Goal: Transaction & Acquisition: Purchase product/service

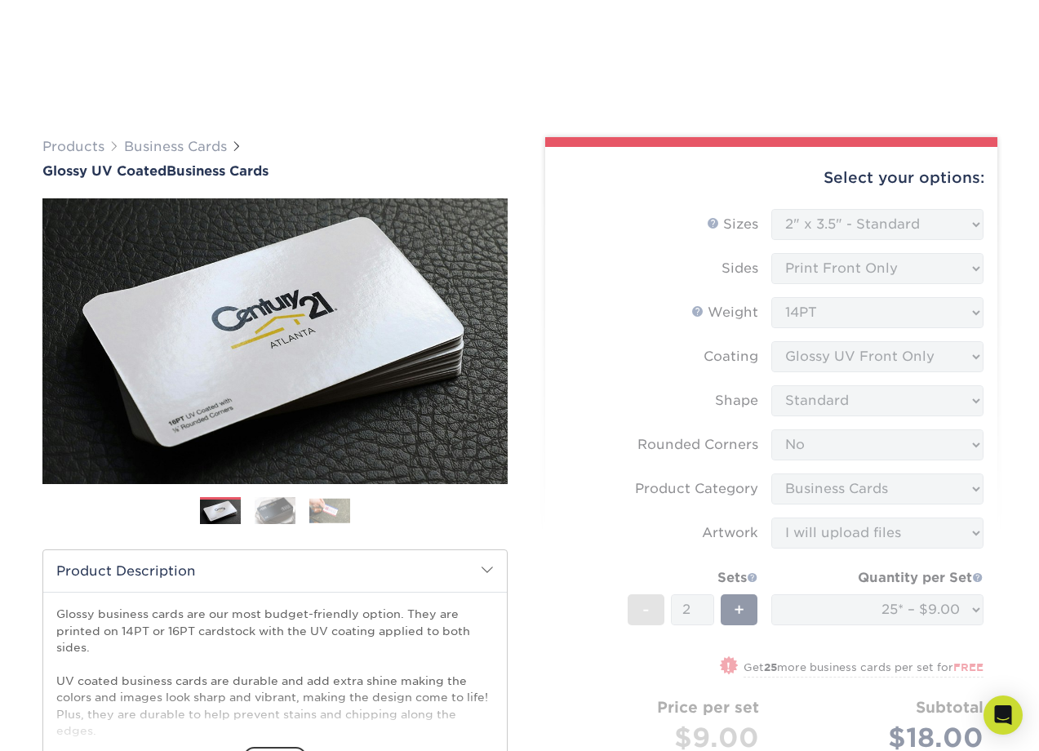
select select "2.00x3.50"
select select "0"
select select "3b5148f1-0588-4f88-a218-97bcfdce65c1"
select select "upload"
select select "24c06b52-6b57-423c-8f6e-4bc3bdf6ad8c"
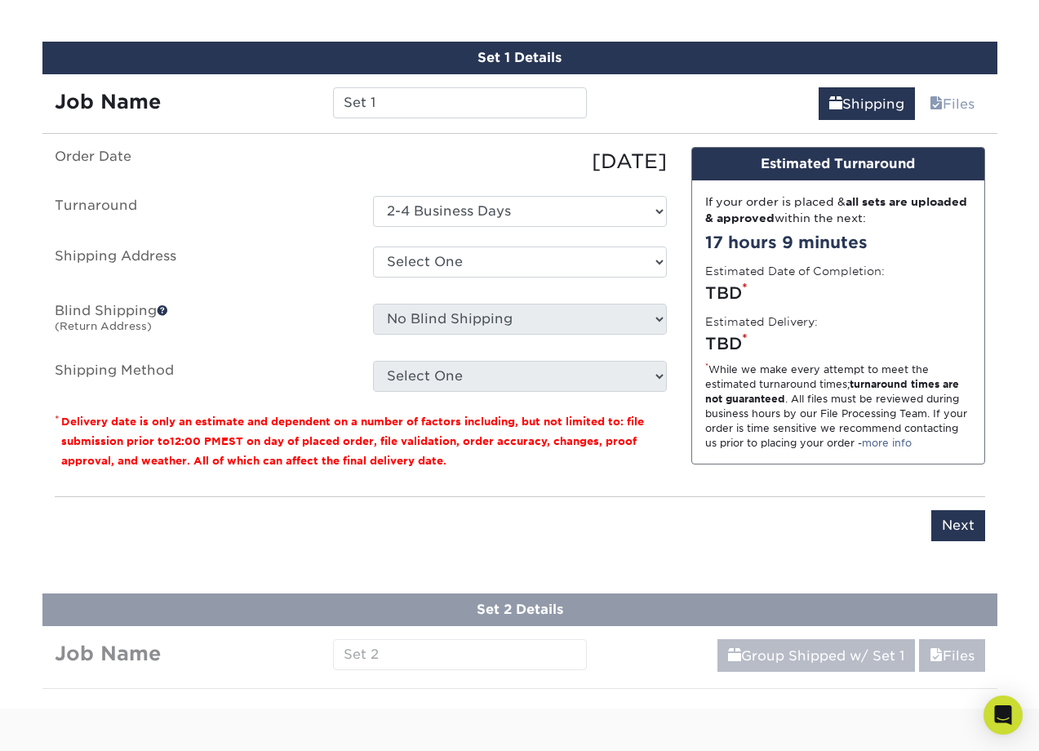
scroll to position [954, 0]
click at [942, 528] on input "Next" at bounding box center [958, 525] width 54 height 31
type input "Next"
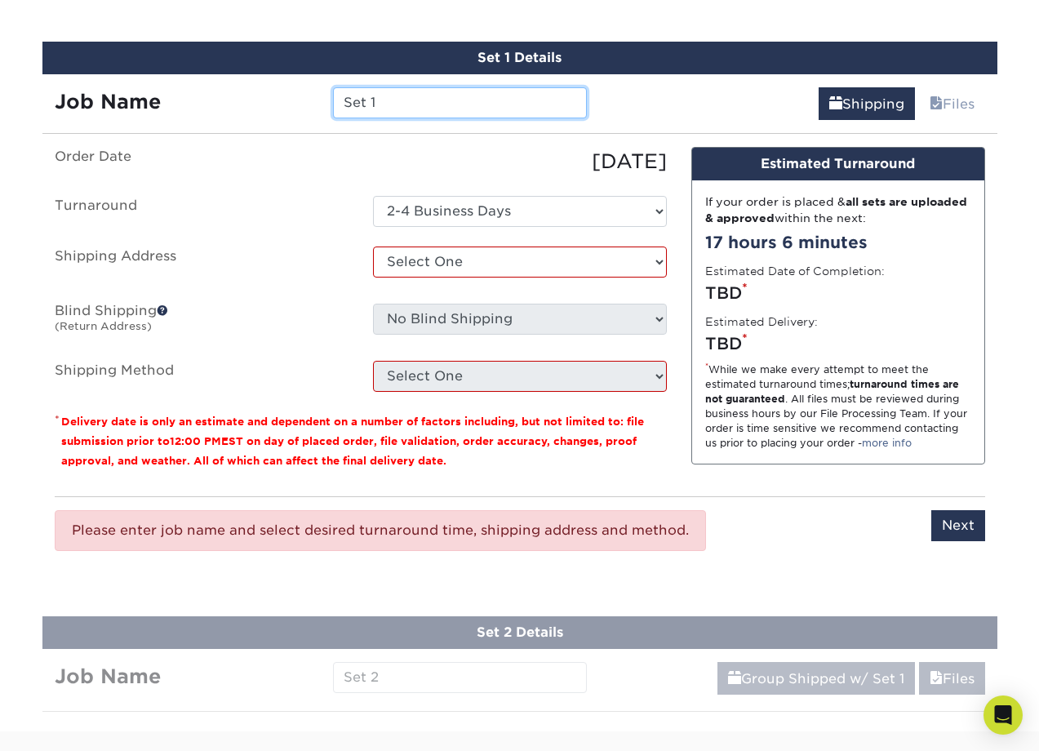
click at [388, 112] on input "Set 1" at bounding box center [460, 102] width 254 height 31
type input "S"
type input "Bus card1"
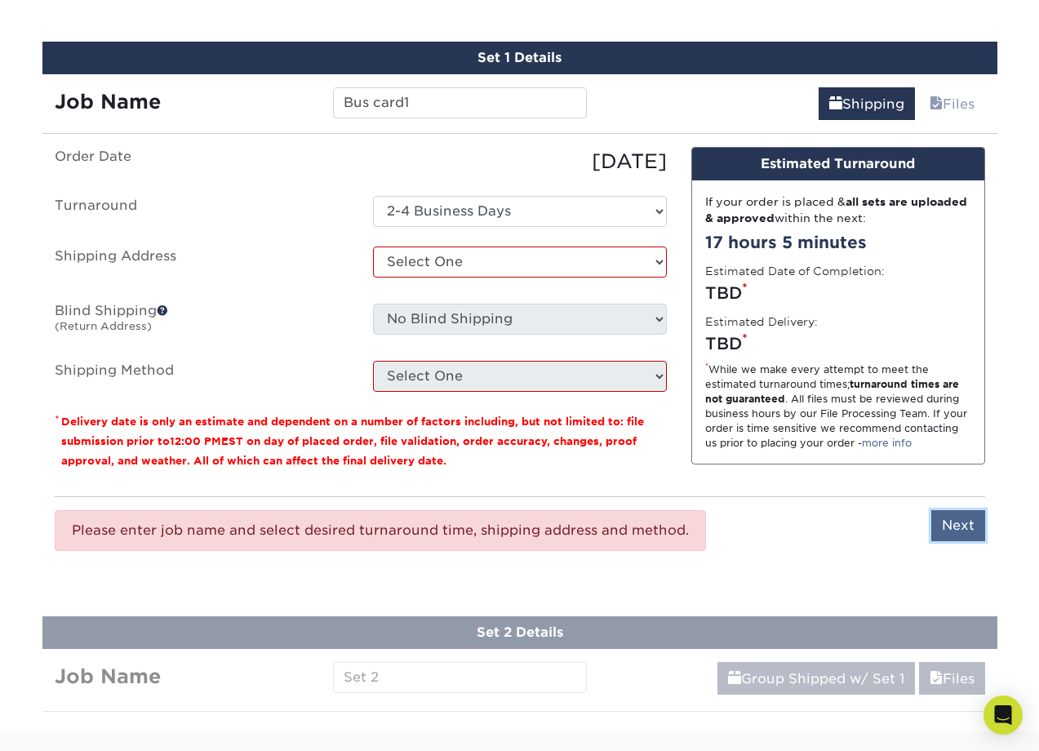
click at [965, 524] on input "Next" at bounding box center [958, 525] width 54 height 31
type input "Next"
click at [373, 247] on select "Select One + Add New Address - Login" at bounding box center [520, 262] width 294 height 31
select select "newaddress"
click option "+ Add New Address" at bounding box center [0, 0] width 0 height 0
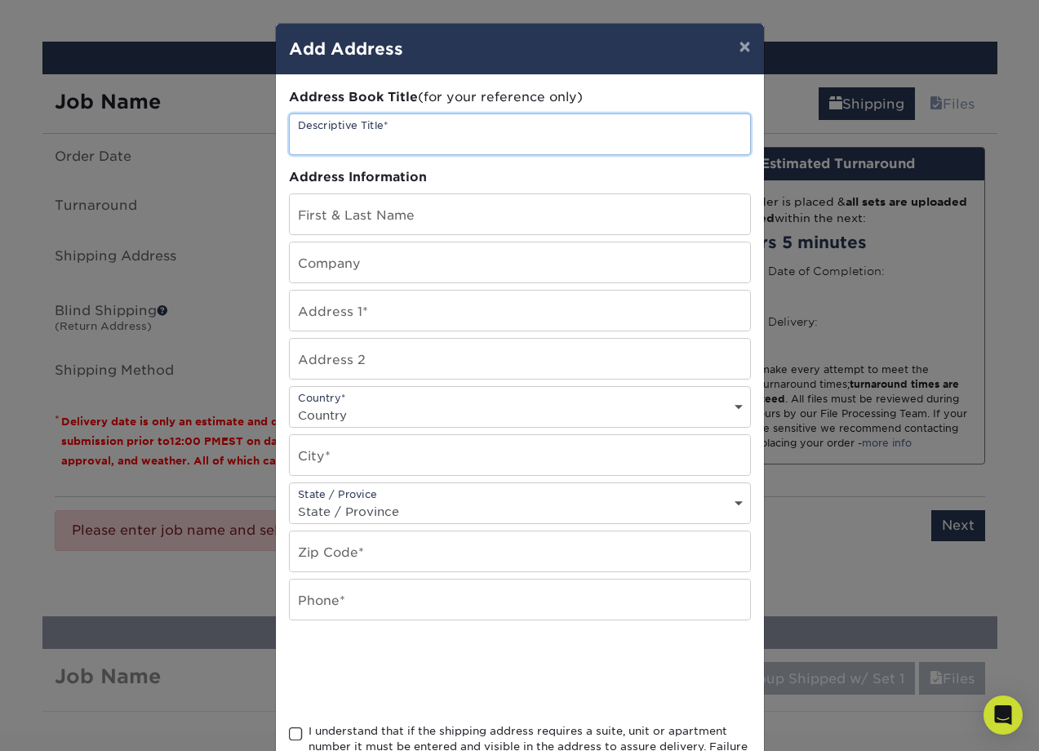
click at [345, 136] on input "text" at bounding box center [520, 134] width 460 height 40
type input "Nytrx"
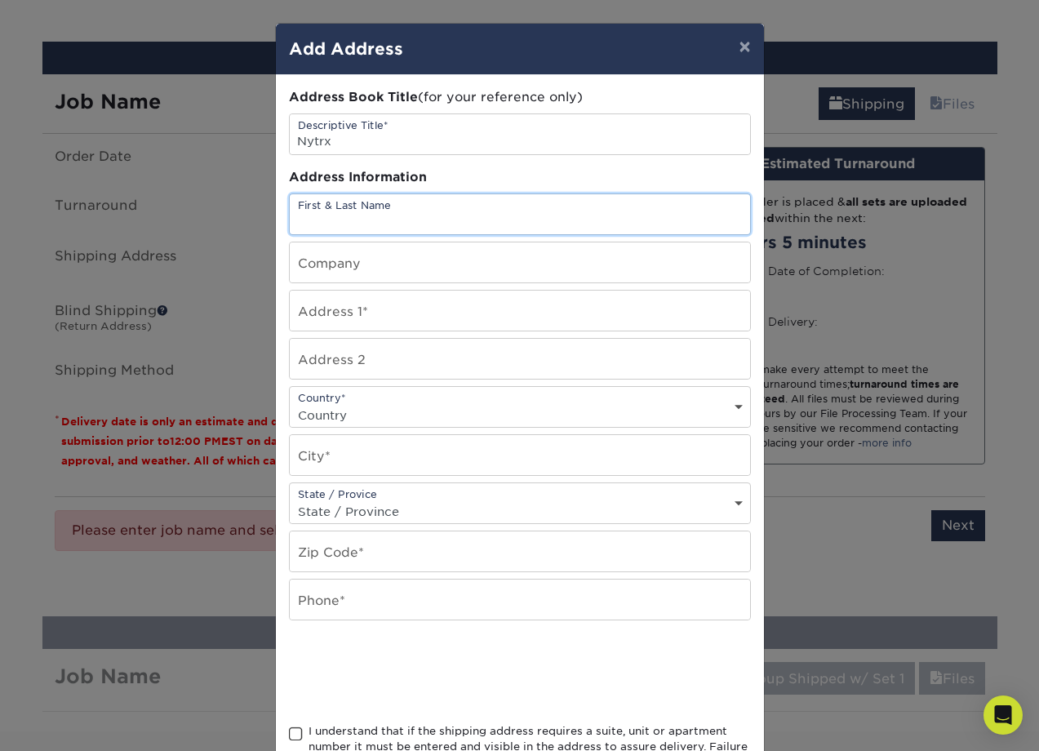
click at [349, 216] on input "text" at bounding box center [520, 214] width 460 height 40
click at [384, 225] on input "[PERSON_NAME]" at bounding box center [520, 214] width 460 height 40
type input "[PERSON_NAME]"
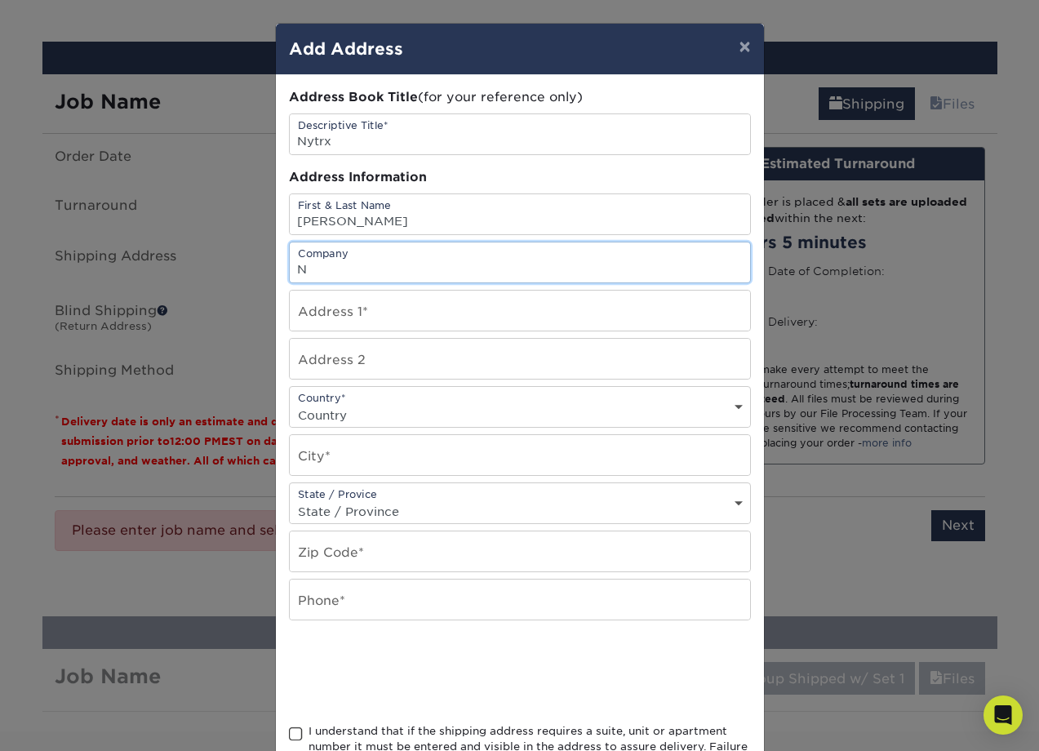
type input "Nytrx LLC"
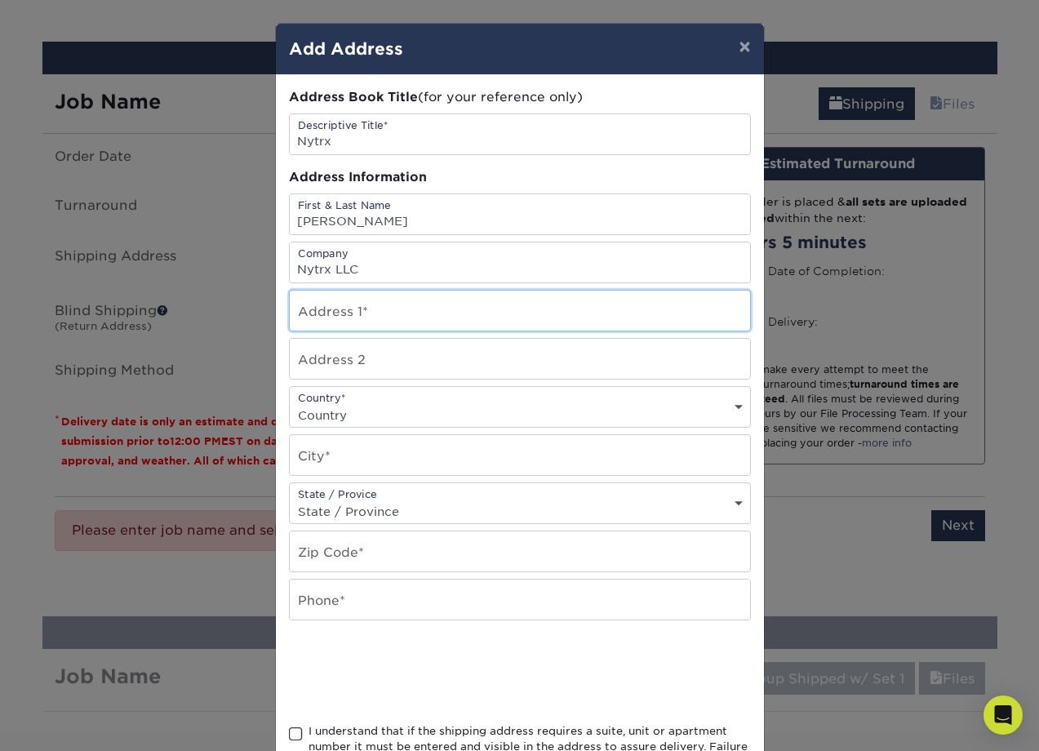
type input "[STREET_ADDRESS]"
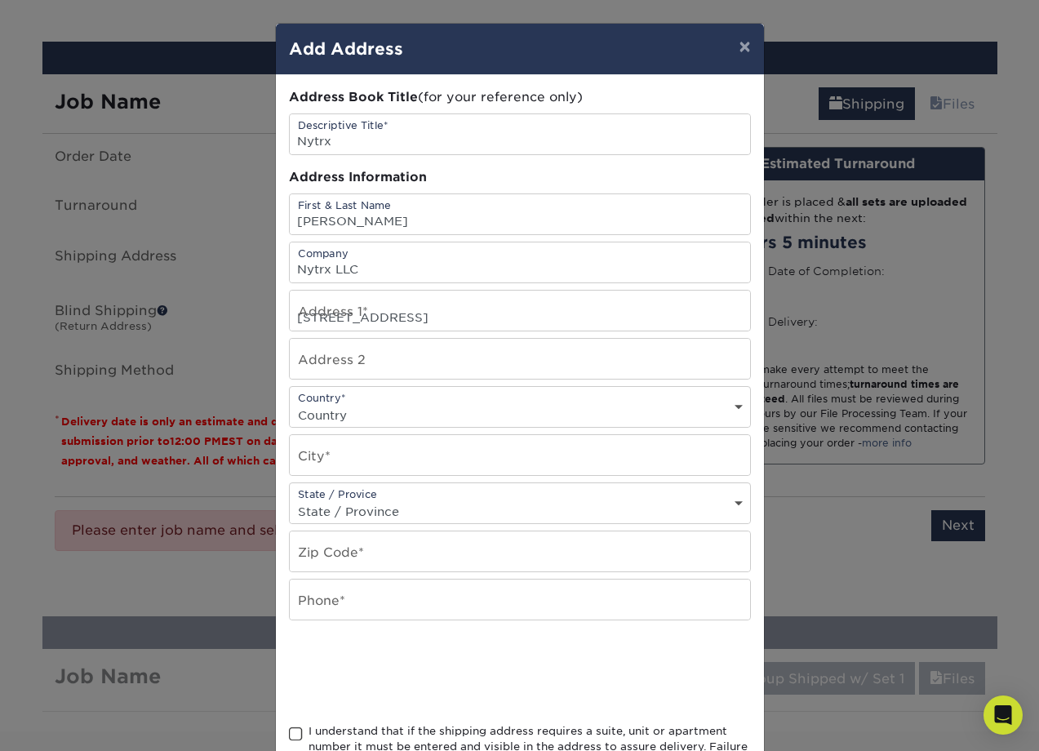
select select "US"
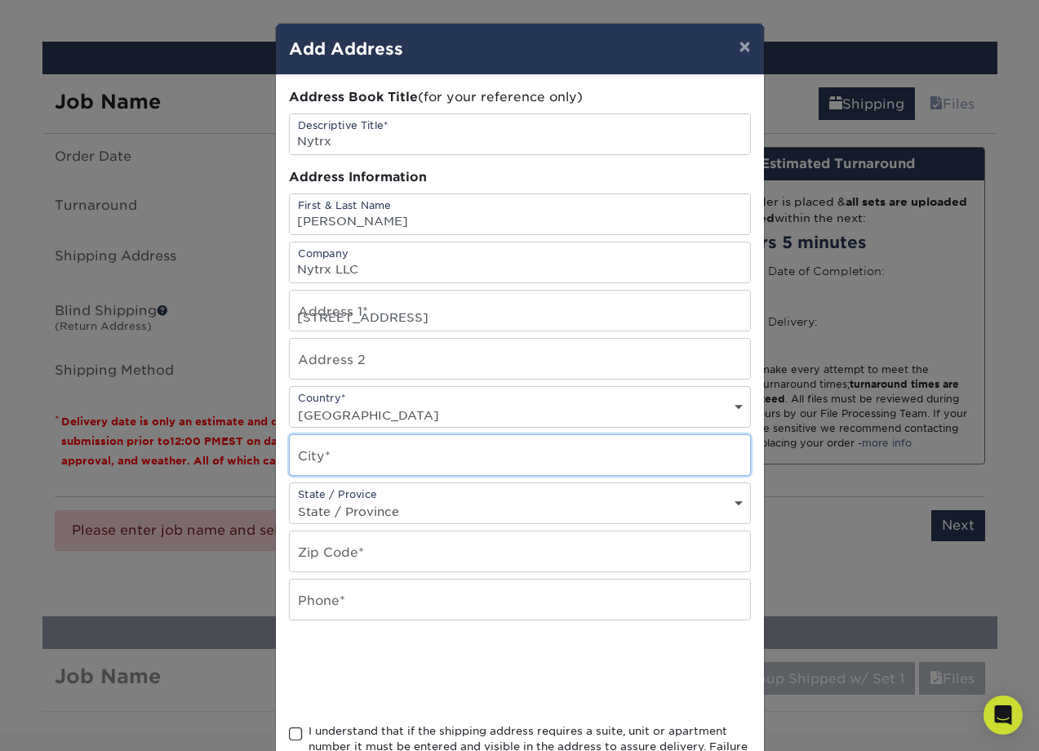
type input "Cypress"
select select "[GEOGRAPHIC_DATA]"
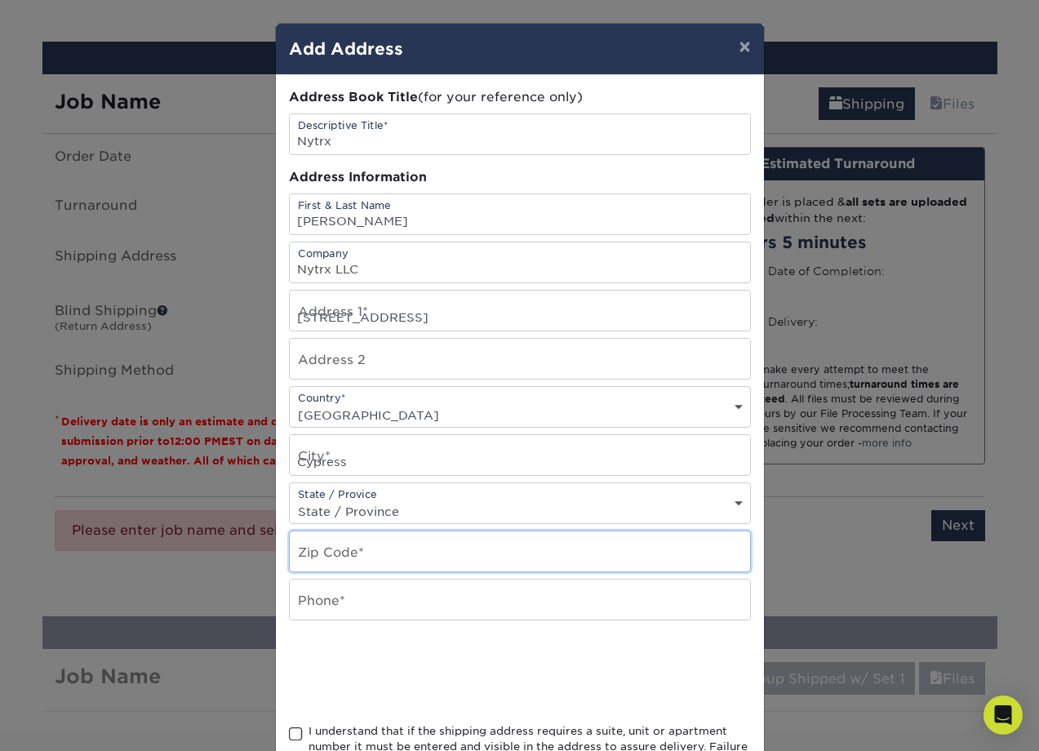
type input "77429"
type input "7208788640"
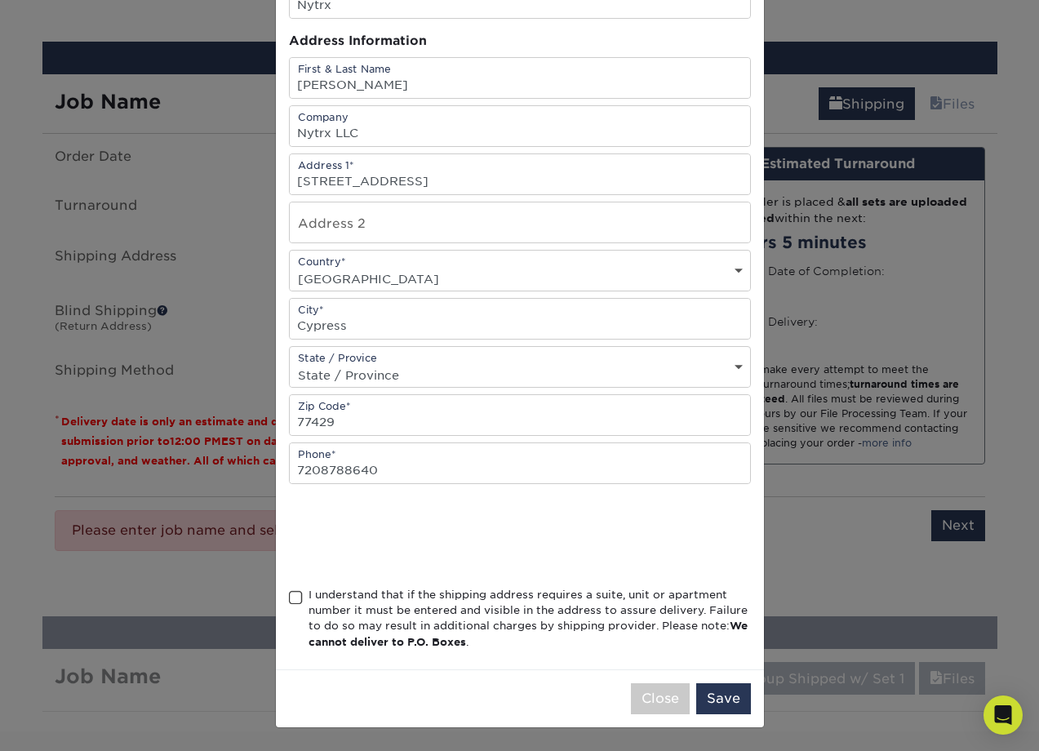
scroll to position [146, 0]
click at [290, 597] on span at bounding box center [296, 598] width 14 height 16
click at [0, 0] on input "I understand that if the shipping address requires a suite, unit or apartment n…" at bounding box center [0, 0] width 0 height 0
click at [712, 690] on button "Save" at bounding box center [723, 698] width 55 height 31
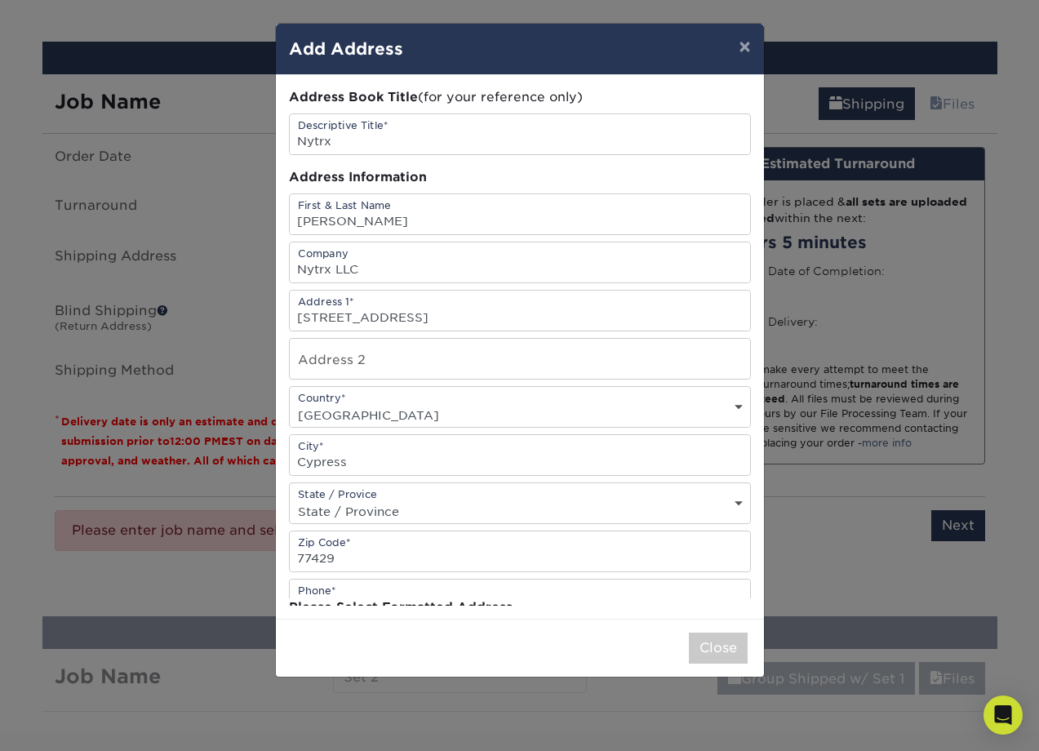
scroll to position [0, 0]
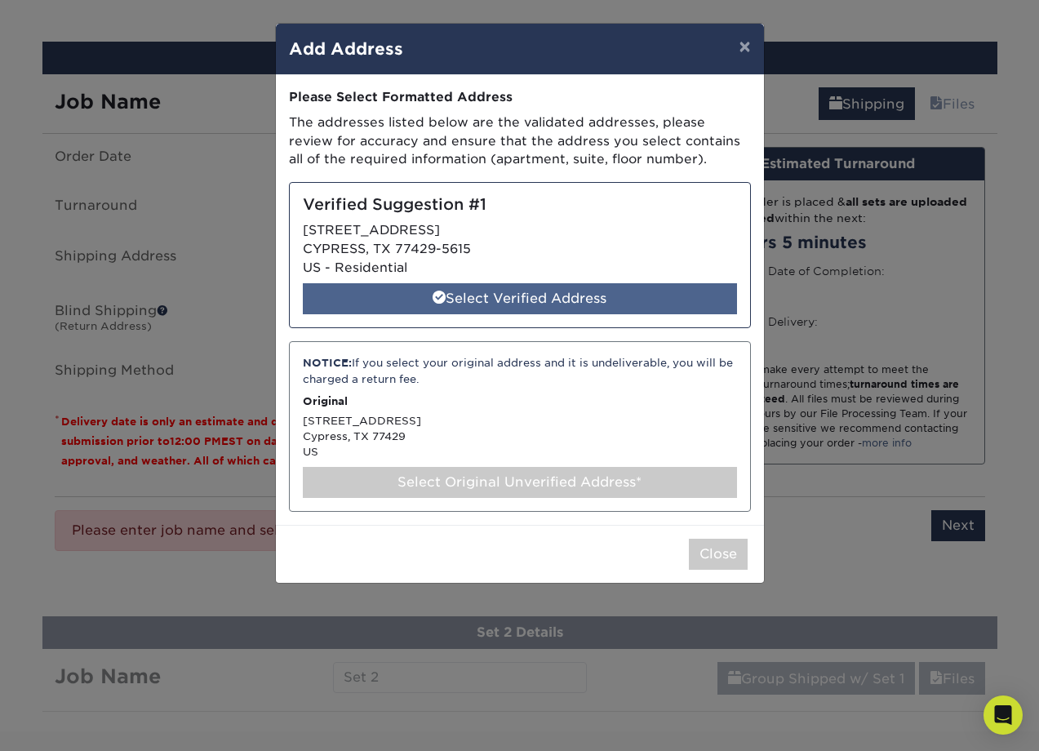
click at [481, 297] on div "Select Verified Address" at bounding box center [520, 298] width 434 height 31
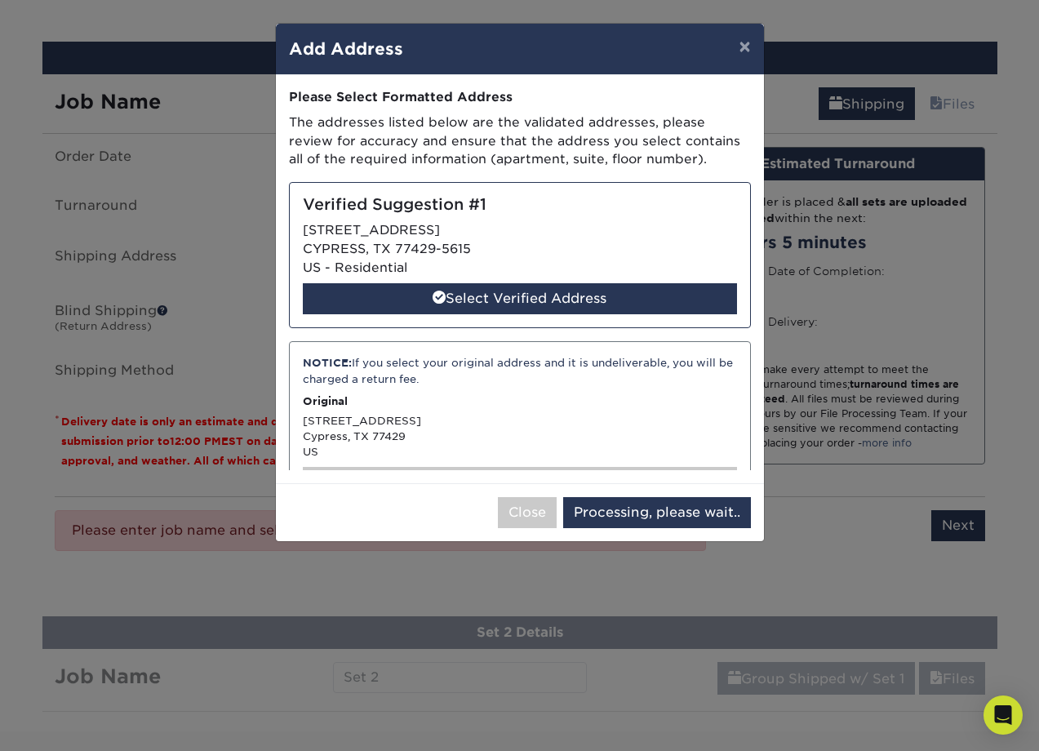
select select "285676"
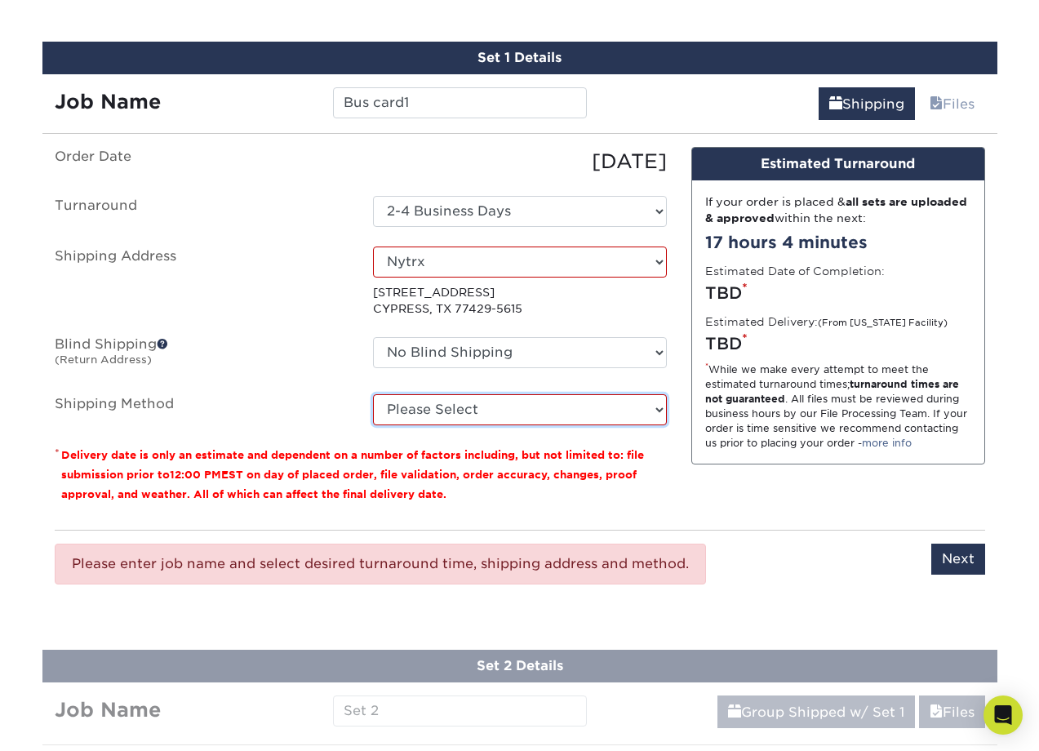
click at [373, 394] on select "Please Select Ground Shipping (+$15.68) 3 Day Shipping Service (+$20.04) 2 Day …" at bounding box center [520, 409] width 294 height 31
